Goal: Communication & Community: Participate in discussion

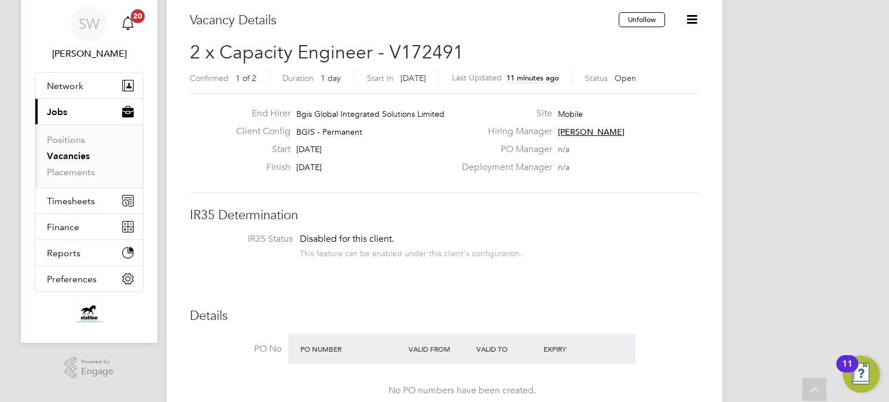
scroll to position [8, 0]
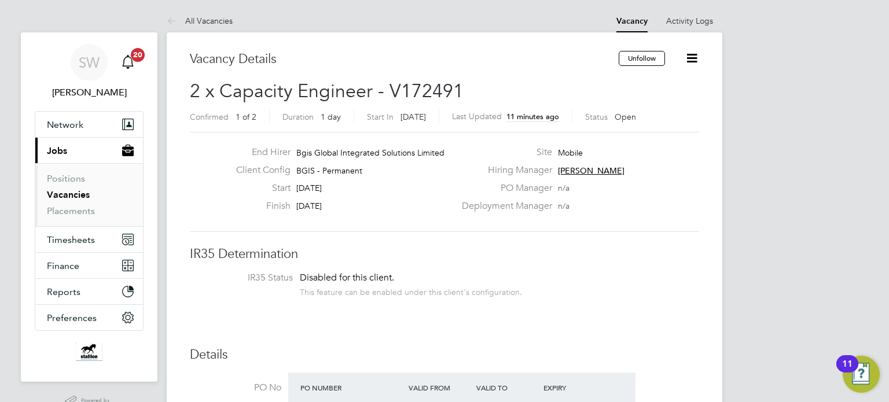
click at [133, 59] on span "20" at bounding box center [138, 55] width 14 height 14
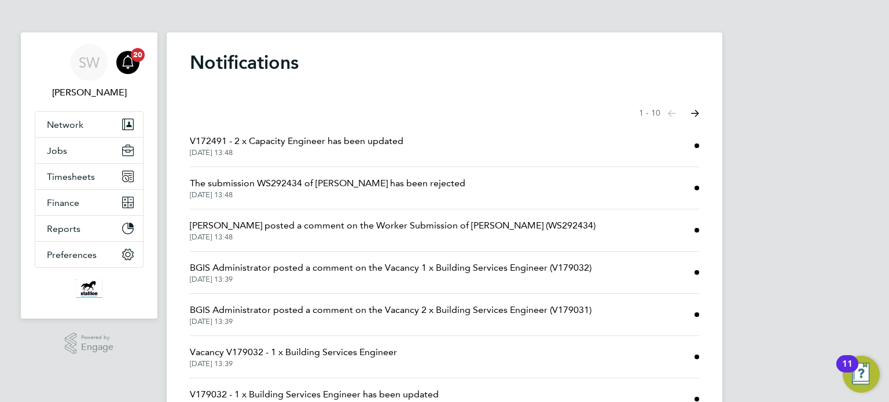
click at [367, 141] on span "V172491 - 2 x Capacity Engineer has been updated" at bounding box center [297, 141] width 214 height 14
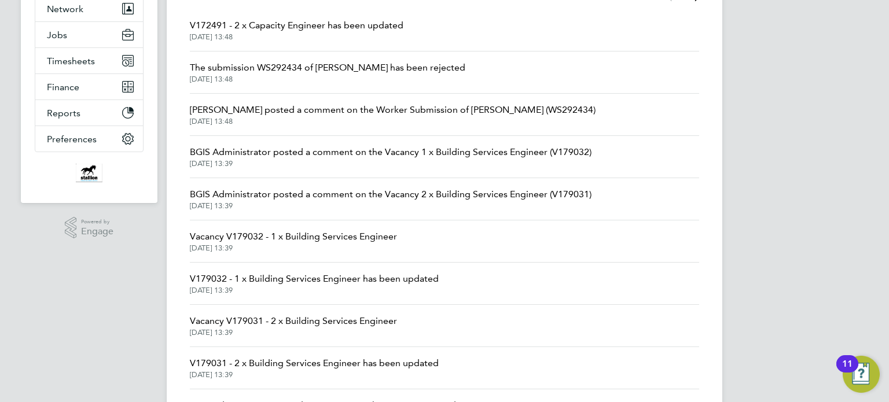
click at [352, 116] on link "Jasmin Padmore posted a comment on the Worker Submission of Gurdip Sharma (WS29…" at bounding box center [393, 114] width 406 height 23
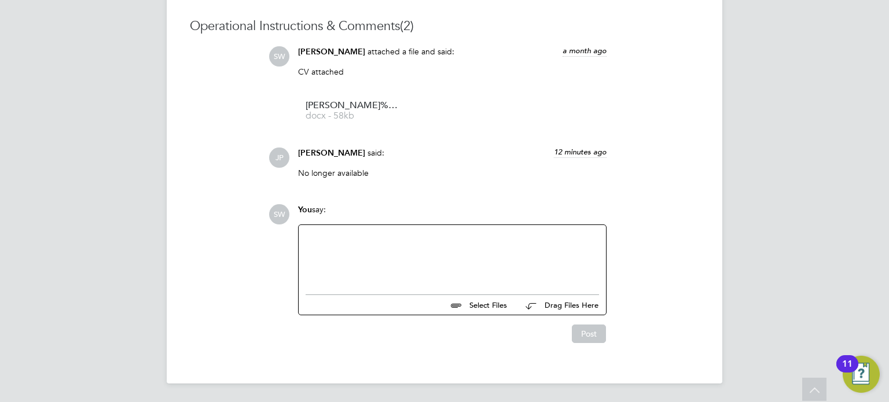
click at [320, 237] on div at bounding box center [452, 257] width 293 height 50
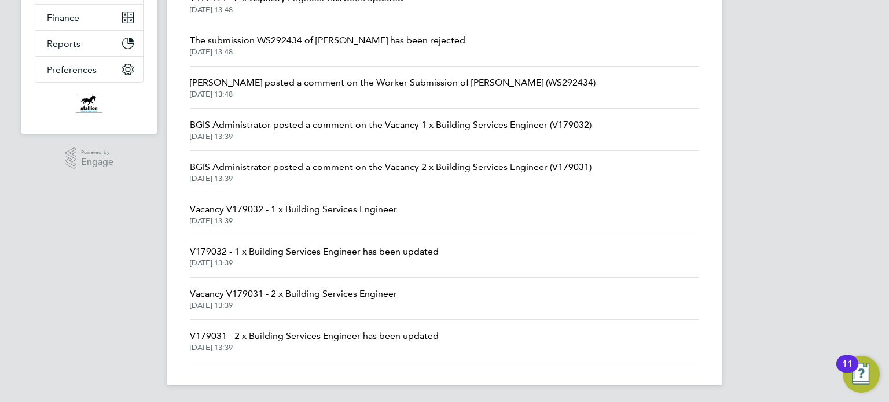
click at [321, 133] on span "[DATE] 13:39" at bounding box center [391, 136] width 402 height 9
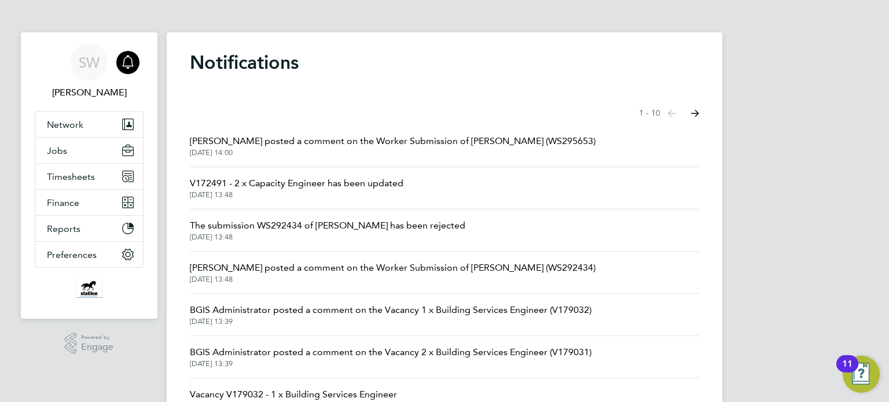
click at [699, 109] on button "Next page" at bounding box center [694, 113] width 23 height 23
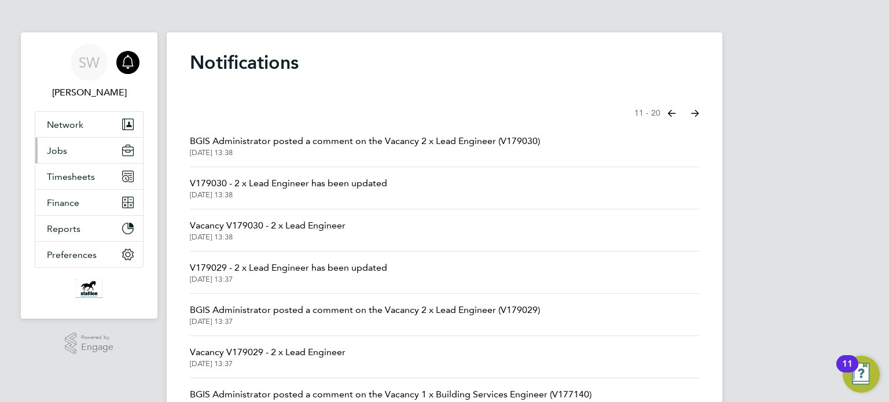
click at [66, 148] on span "Jobs" at bounding box center [57, 150] width 20 height 11
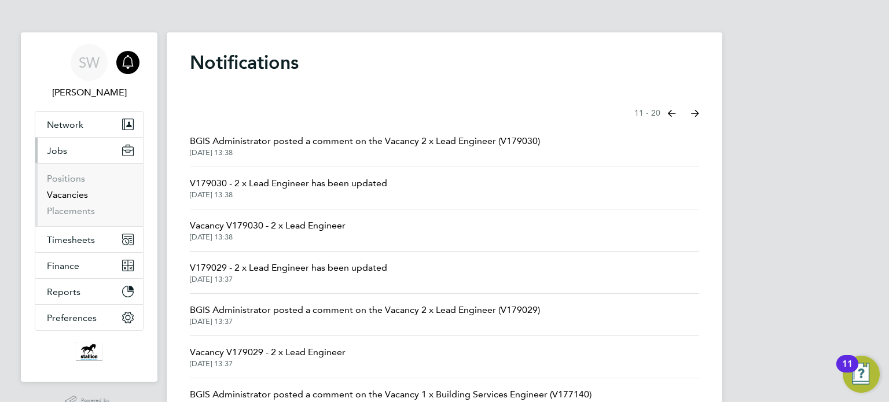
click at [58, 195] on link "Vacancies" at bounding box center [67, 194] width 41 height 11
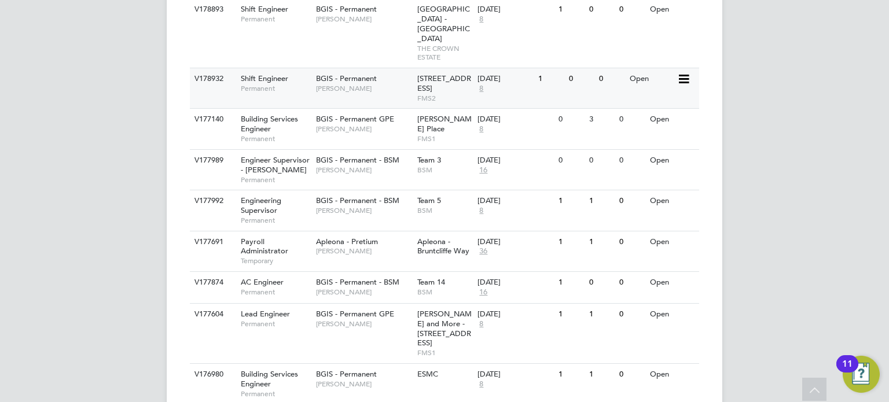
scroll to position [787, 0]
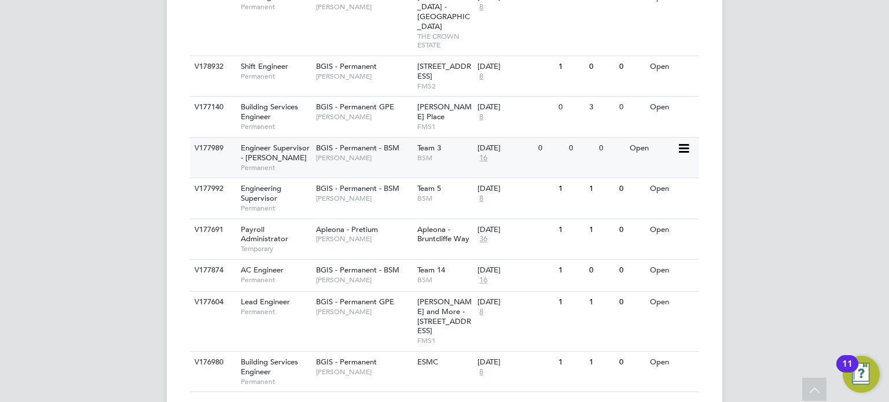
click at [355, 143] on span "BGIS - Permanent - BSM" at bounding box center [357, 148] width 83 height 10
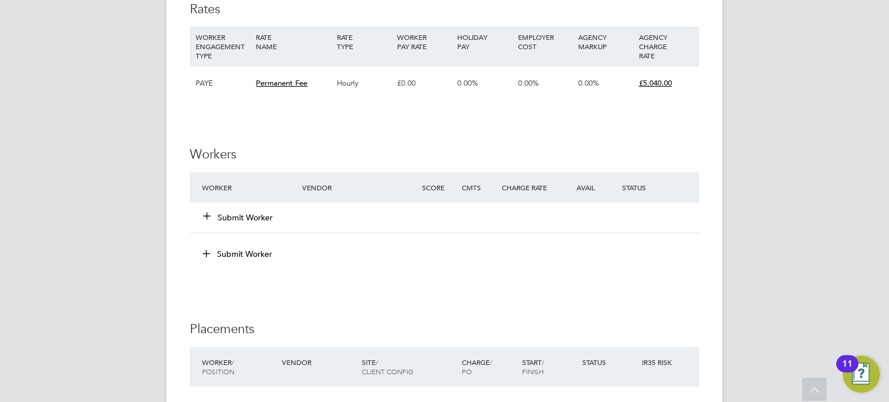
scroll to position [987, 0]
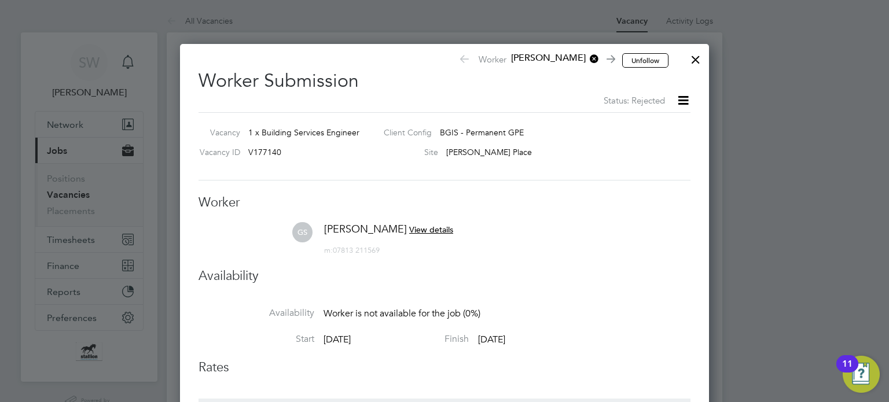
click at [694, 57] on div at bounding box center [695, 56] width 21 height 21
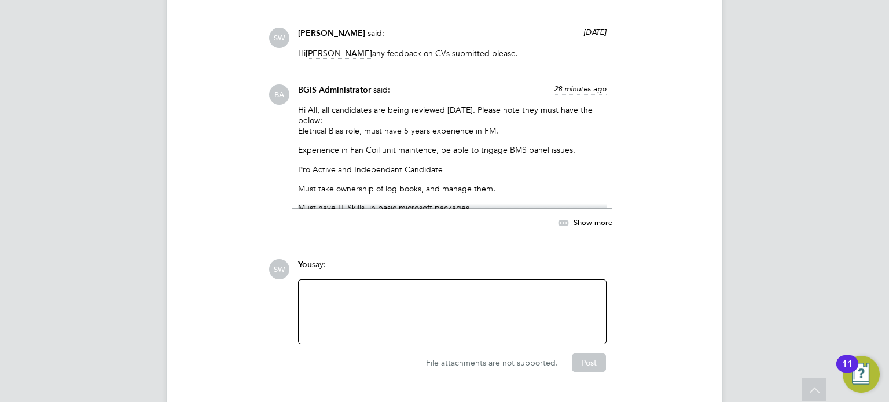
click at [590, 220] on span "Show more" at bounding box center [593, 222] width 39 height 10
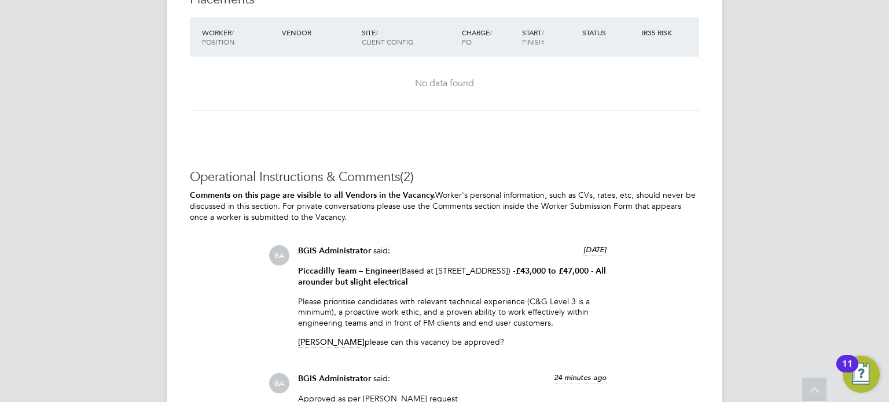
scroll to position [1910, 0]
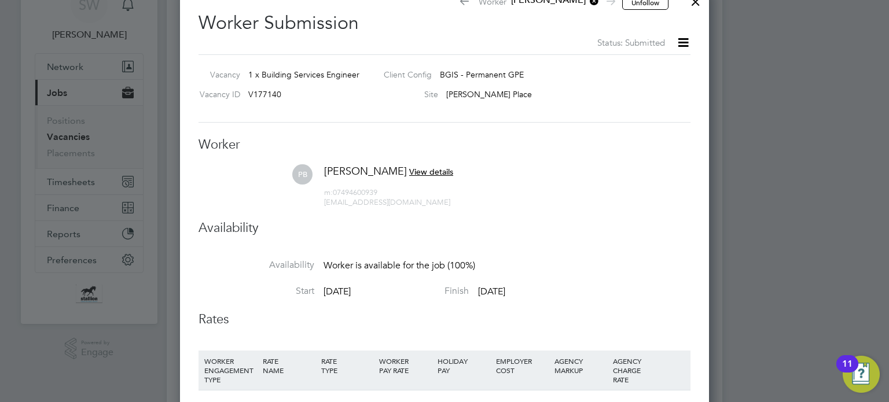
click at [409, 171] on span "View details" at bounding box center [431, 172] width 44 height 10
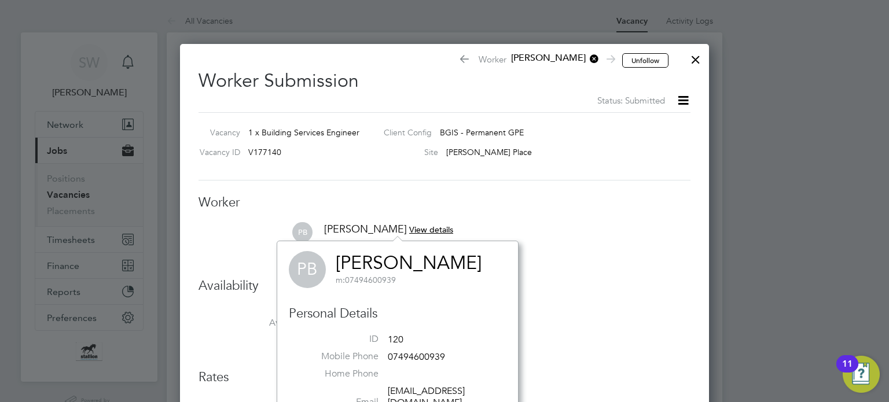
click at [601, 159] on div "Site [PERSON_NAME][GEOGRAPHIC_DATA]" at bounding box center [524, 154] width 301 height 17
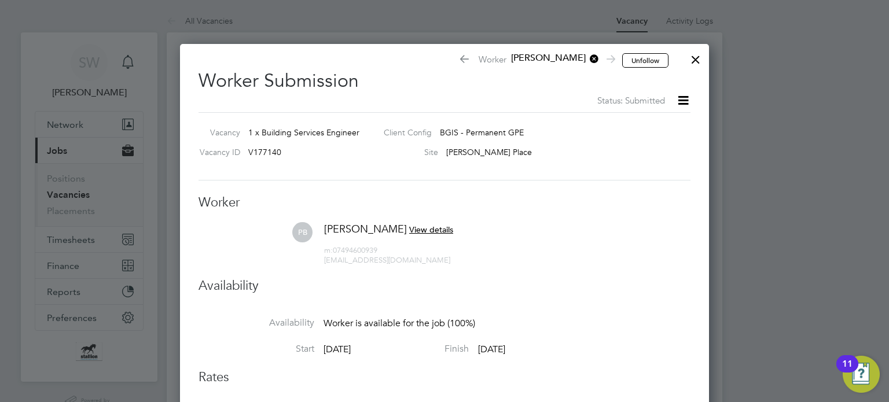
click at [683, 99] on icon at bounding box center [683, 100] width 14 height 14
click at [563, 233] on li "PB [PERSON_NAME] View details m: 07494600939 [EMAIL_ADDRESS][DOMAIN_NAME]" at bounding box center [444, 249] width 492 height 55
click at [682, 95] on icon at bounding box center [683, 100] width 14 height 14
click at [664, 197] on li "Followers" at bounding box center [662, 199] width 49 height 16
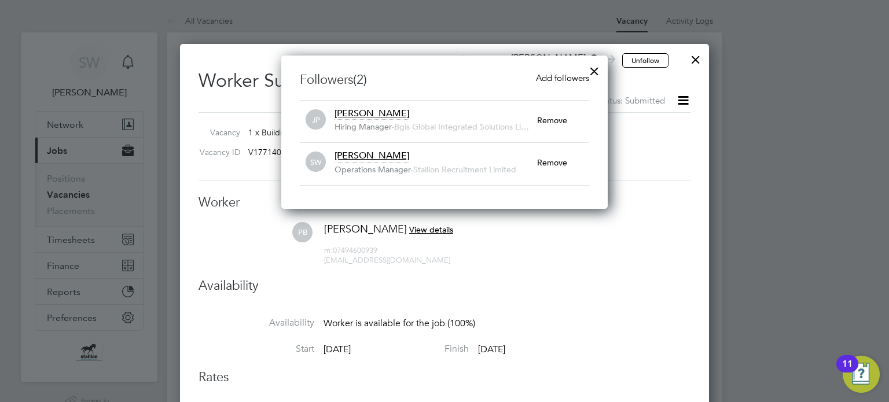
click at [594, 65] on div at bounding box center [594, 68] width 21 height 21
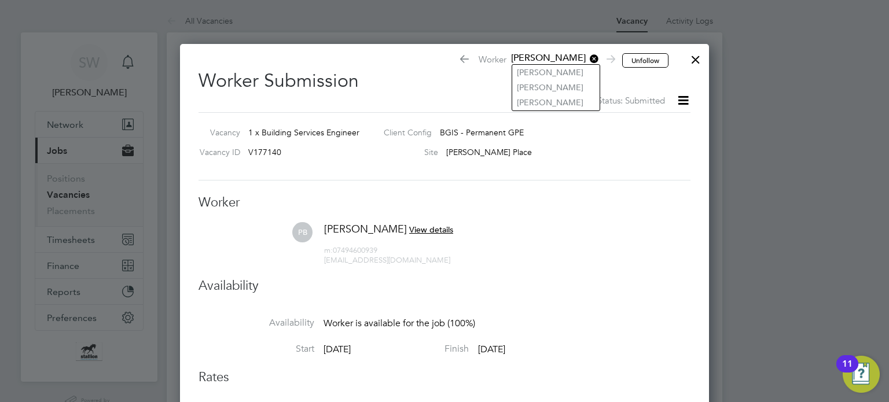
click at [536, 58] on span "[PERSON_NAME]" at bounding box center [552, 58] width 93 height 13
click at [536, 54] on span "[PERSON_NAME]" at bounding box center [552, 58] width 93 height 13
click at [486, 85] on h2 "Worker Submission Status: Submitted" at bounding box center [444, 83] width 492 height 47
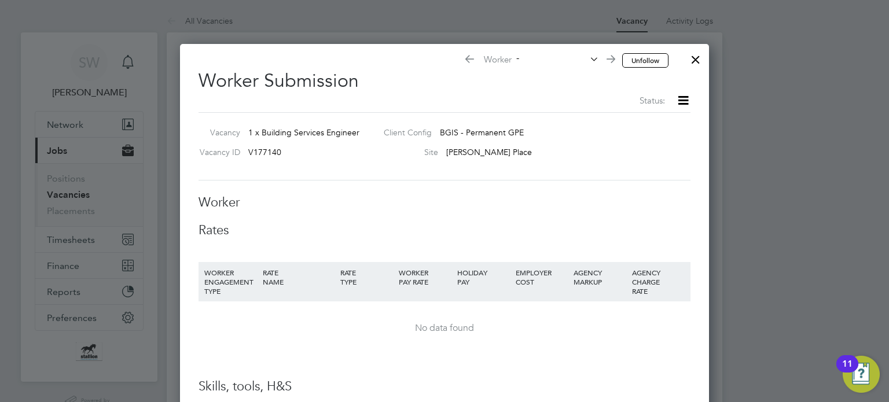
click at [701, 54] on div at bounding box center [695, 56] width 21 height 21
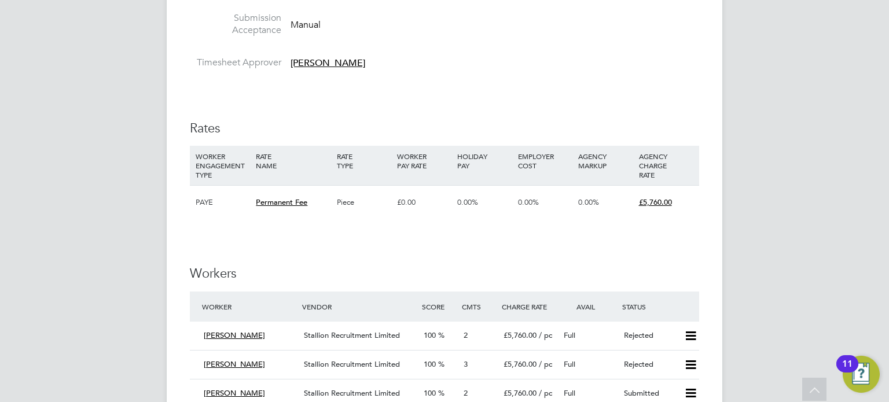
scroll to position [1505, 0]
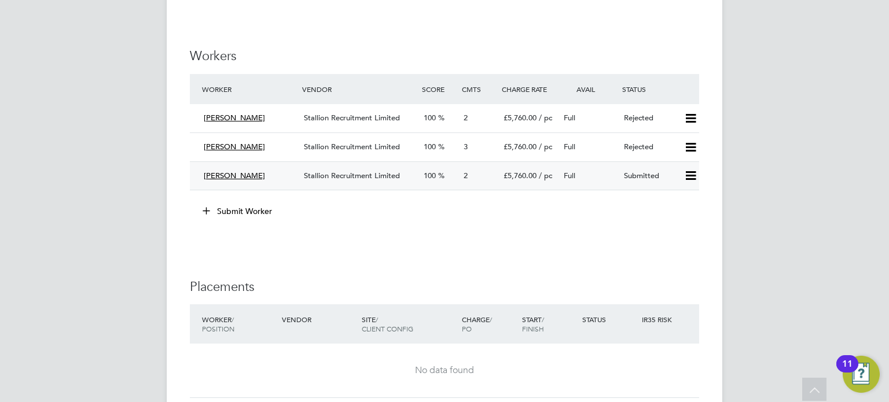
click at [694, 171] on icon at bounding box center [690, 175] width 14 height 9
click at [692, 171] on icon at bounding box center [690, 175] width 14 height 9
click at [690, 171] on icon at bounding box center [690, 175] width 14 height 9
click at [318, 172] on span "Stallion Recruitment Limited" at bounding box center [352, 176] width 96 height 10
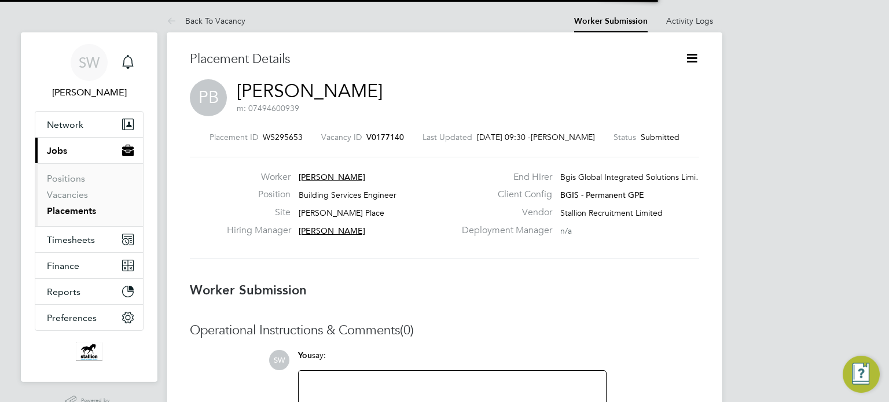
scroll to position [6, 5]
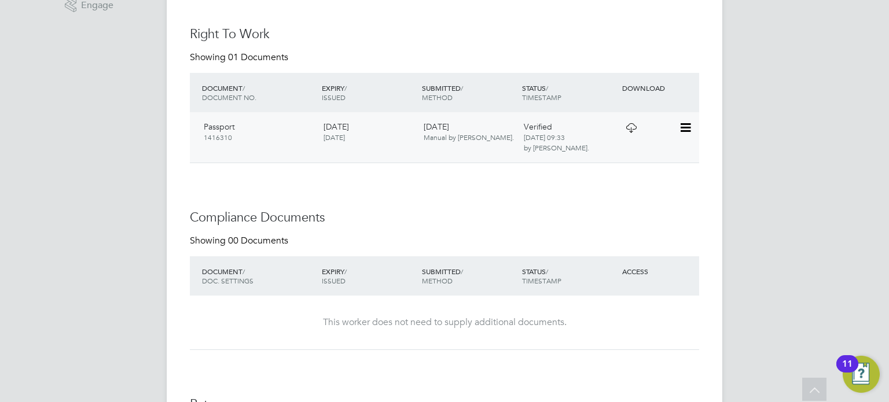
click at [685, 128] on icon at bounding box center [685, 128] width 12 height 14
click at [437, 221] on h3 "Compliance Documents" at bounding box center [444, 217] width 509 height 17
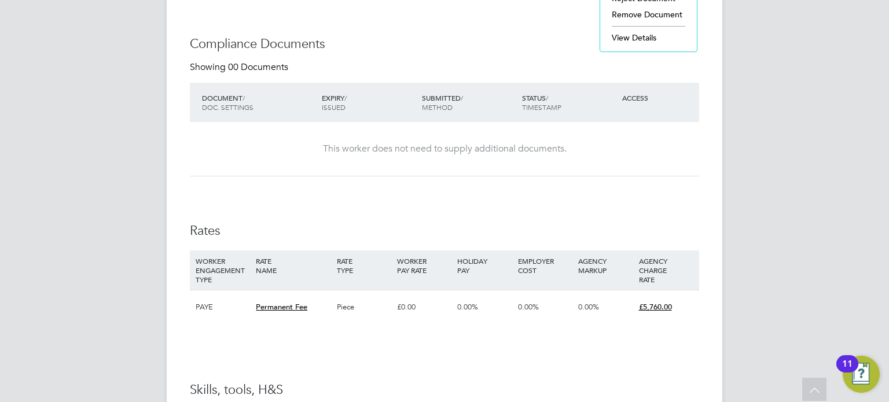
click at [354, 203] on div "Availability Availability Worker is available for the job (100%) Start [DATE] F…" at bounding box center [444, 116] width 509 height 744
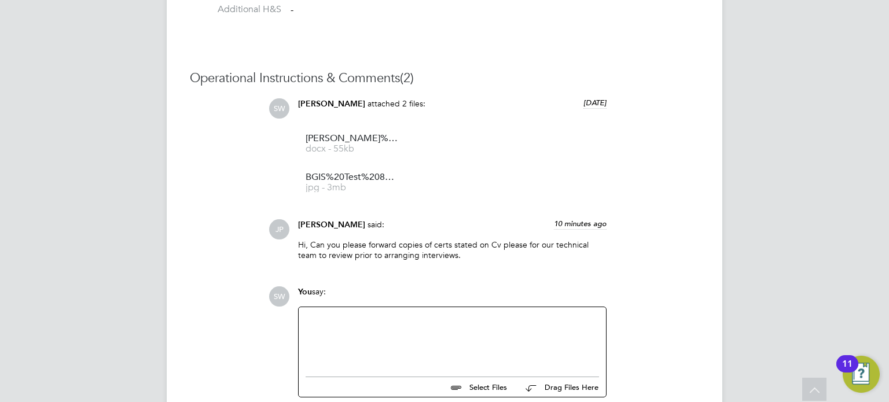
click at [353, 322] on div at bounding box center [452, 339] width 293 height 50
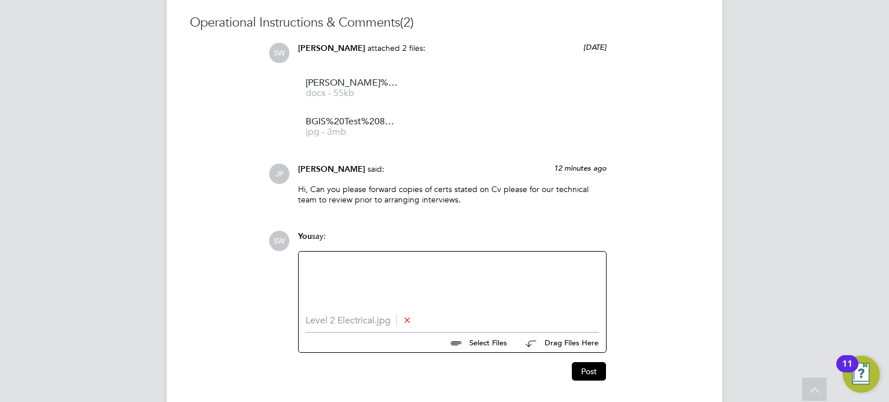
scroll to position [1077, 0]
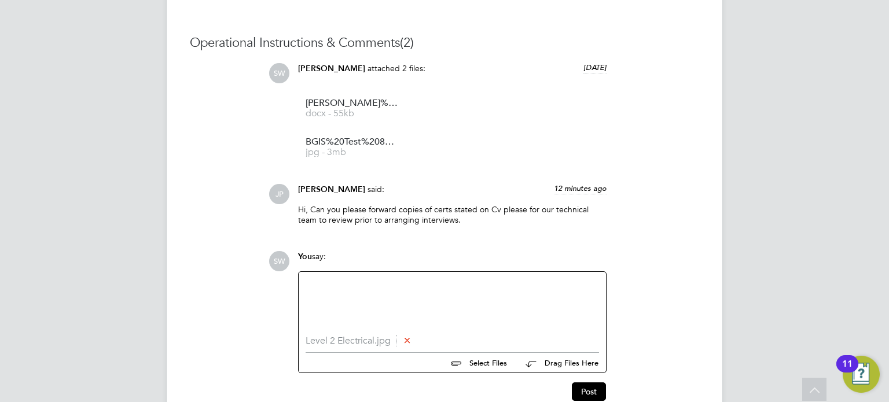
click at [410, 340] on icon at bounding box center [407, 340] width 9 height 9
click at [491, 351] on input "file" at bounding box center [512, 350] width 174 height 16
type input "C:\fakepath\documents (2).zip"
click at [397, 339] on icon at bounding box center [395, 340] width 9 height 9
click at [486, 351] on input "file" at bounding box center [512, 350] width 174 height 16
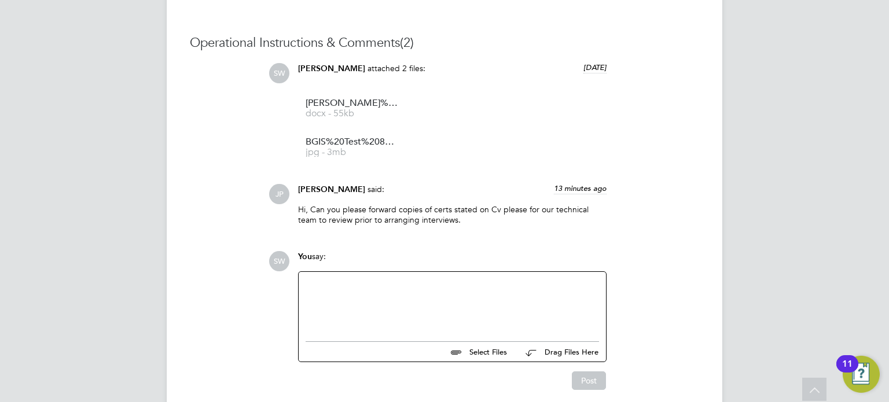
type input "C:\fakepath\Level 2 Electrical.jpg"
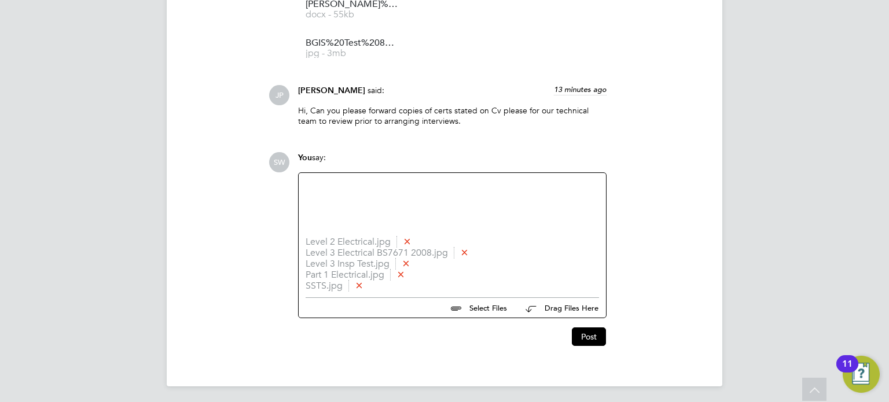
scroll to position [1179, 0]
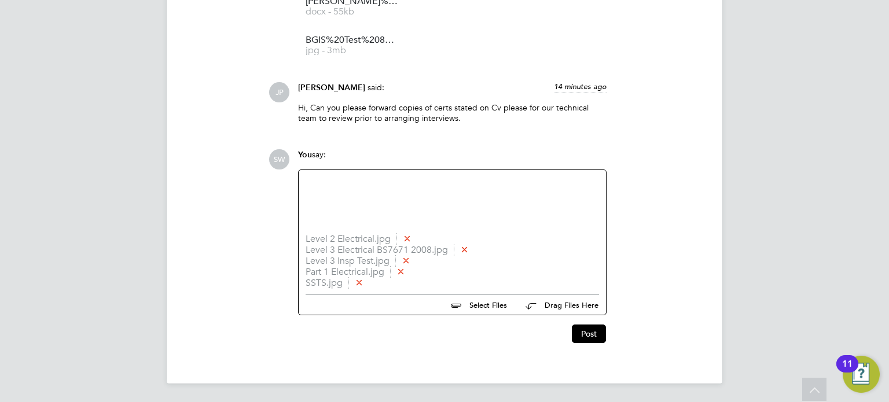
click at [330, 212] on div at bounding box center [452, 202] width 293 height 50
click at [588, 337] on button "Post" at bounding box center [589, 334] width 34 height 19
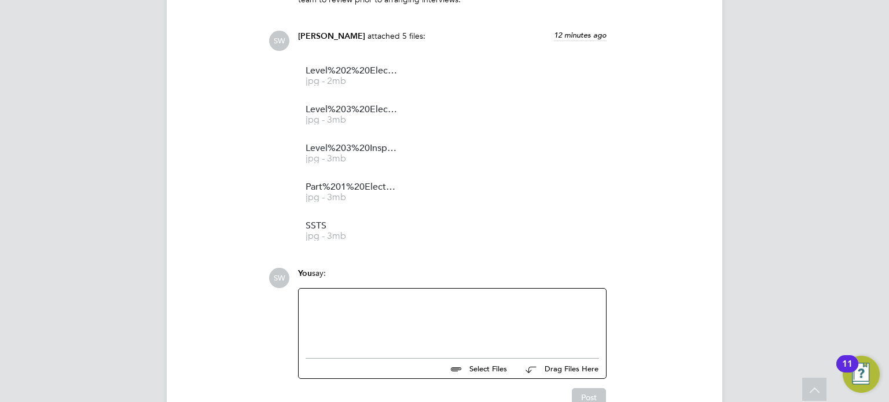
scroll to position [1361, 0]
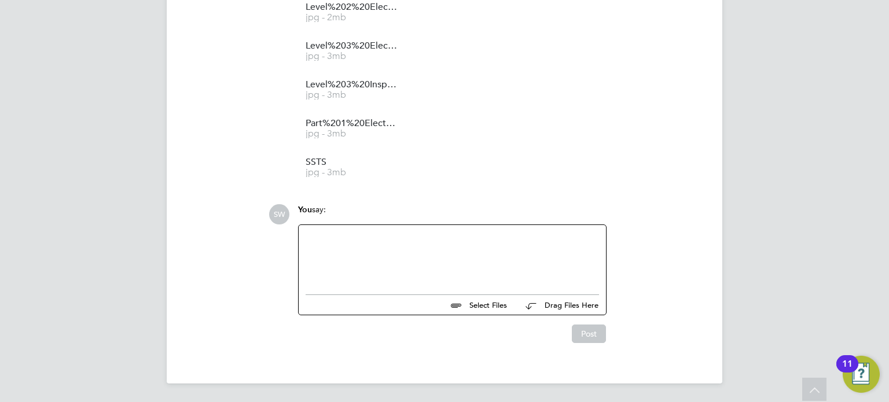
click at [353, 251] on div at bounding box center [452, 257] width 293 height 50
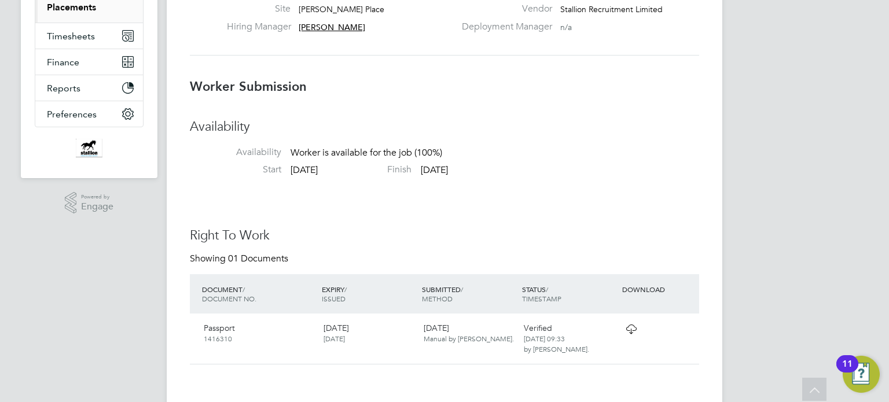
scroll to position [0, 0]
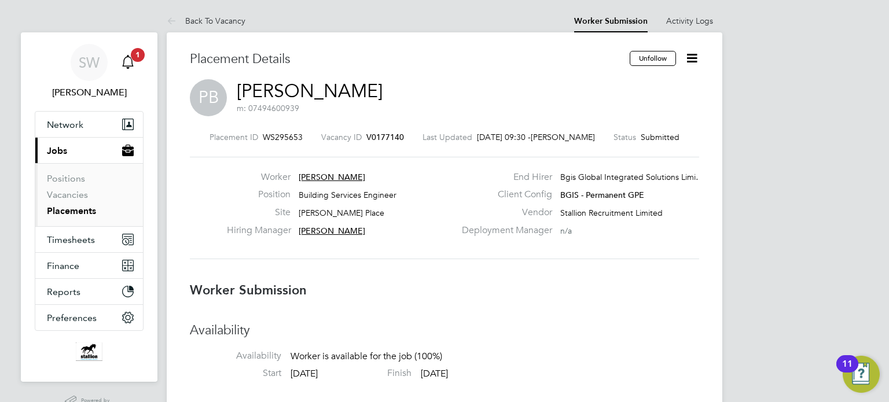
click at [131, 60] on icon "Main navigation" at bounding box center [127, 61] width 11 height 12
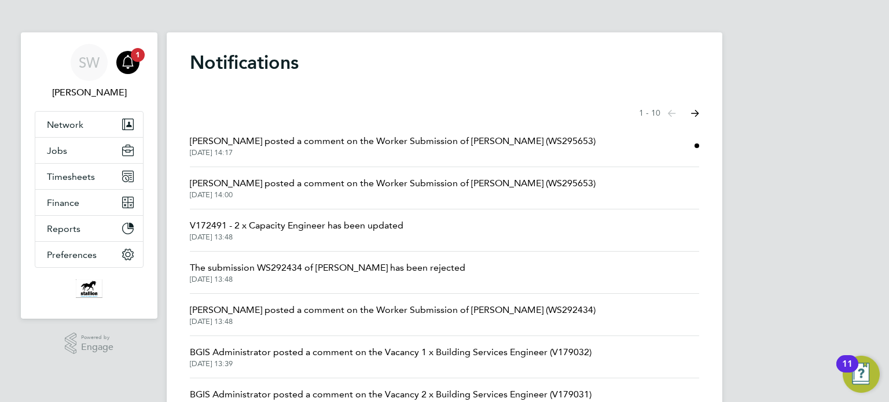
click at [381, 145] on span "[PERSON_NAME] posted a comment on the Worker Submission of [PERSON_NAME] (WS295…" at bounding box center [393, 141] width 406 height 14
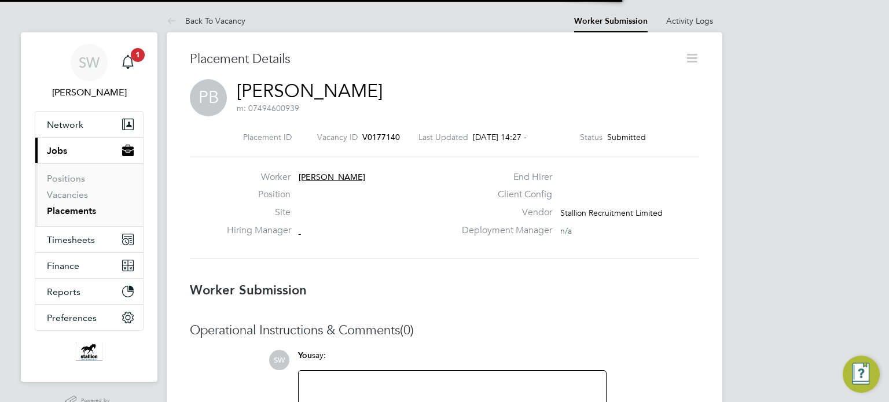
scroll to position [19, 249]
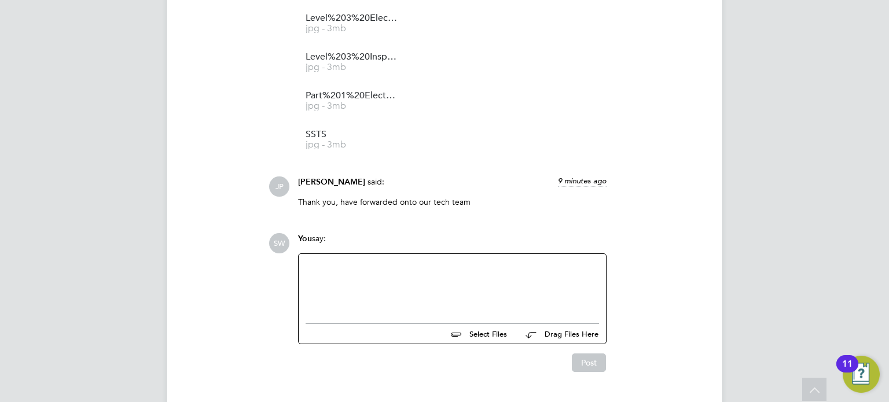
click at [343, 264] on div at bounding box center [452, 286] width 293 height 50
click at [594, 363] on button "Post" at bounding box center [589, 363] width 34 height 19
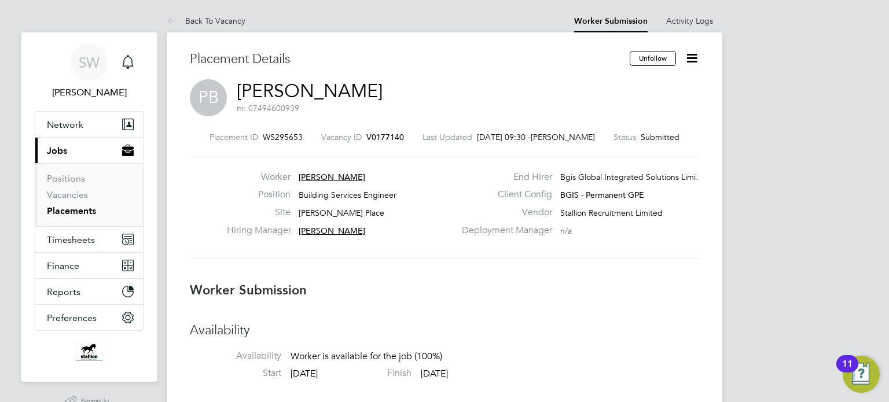
click at [383, 135] on span "V0177140" at bounding box center [385, 137] width 38 height 10
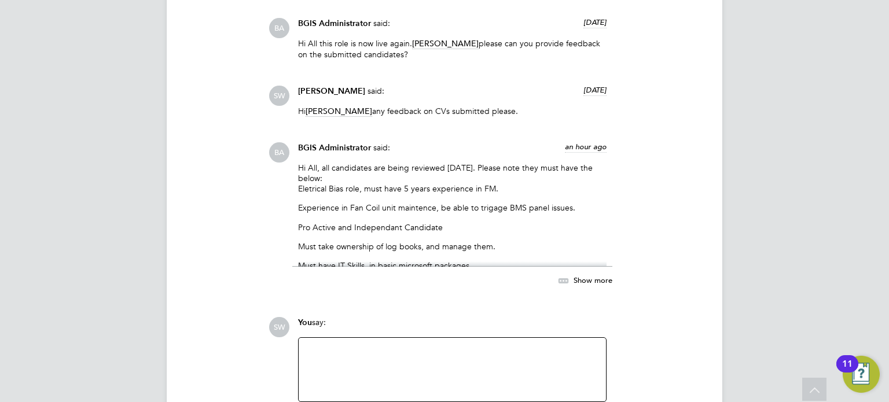
click at [588, 280] on span "Show more" at bounding box center [593, 280] width 39 height 10
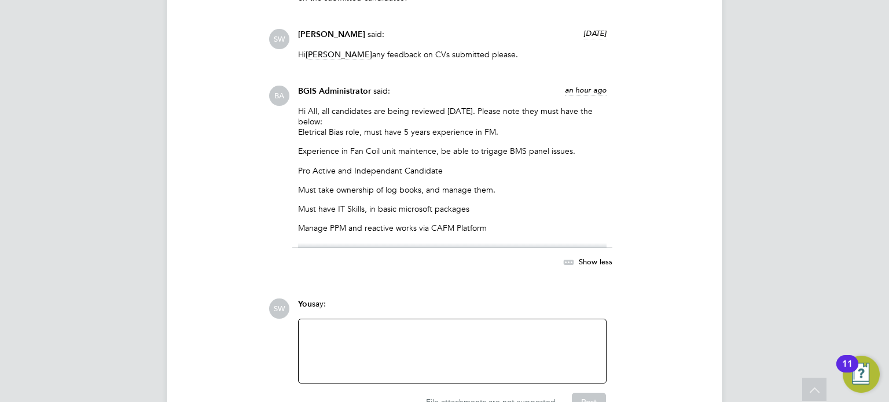
scroll to position [2495, 0]
